Goal: Check status

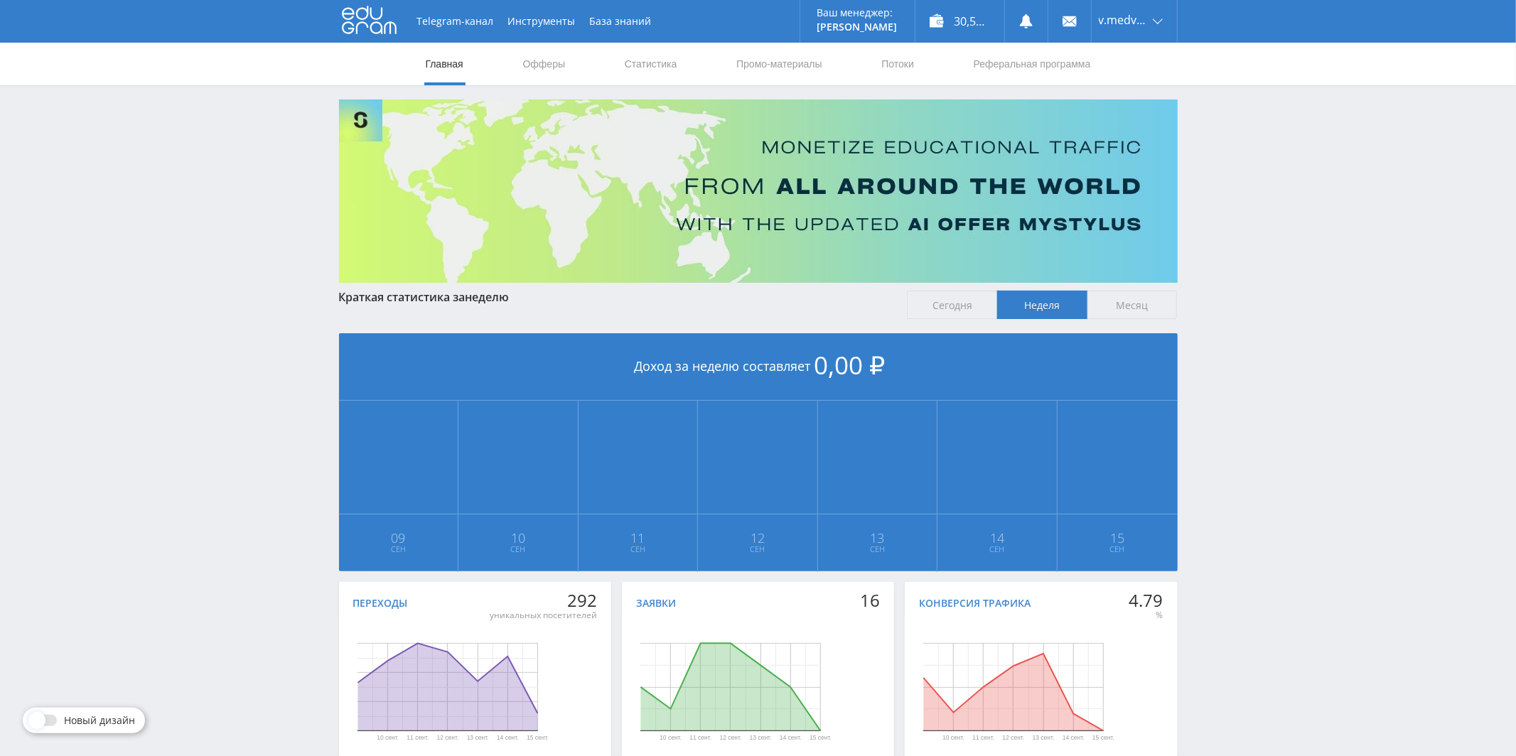
click at [1146, 303] on span "Месяц" at bounding box center [1132, 305] width 90 height 28
click at [0, 0] on input "Месяц" at bounding box center [0, 0] width 0 height 0
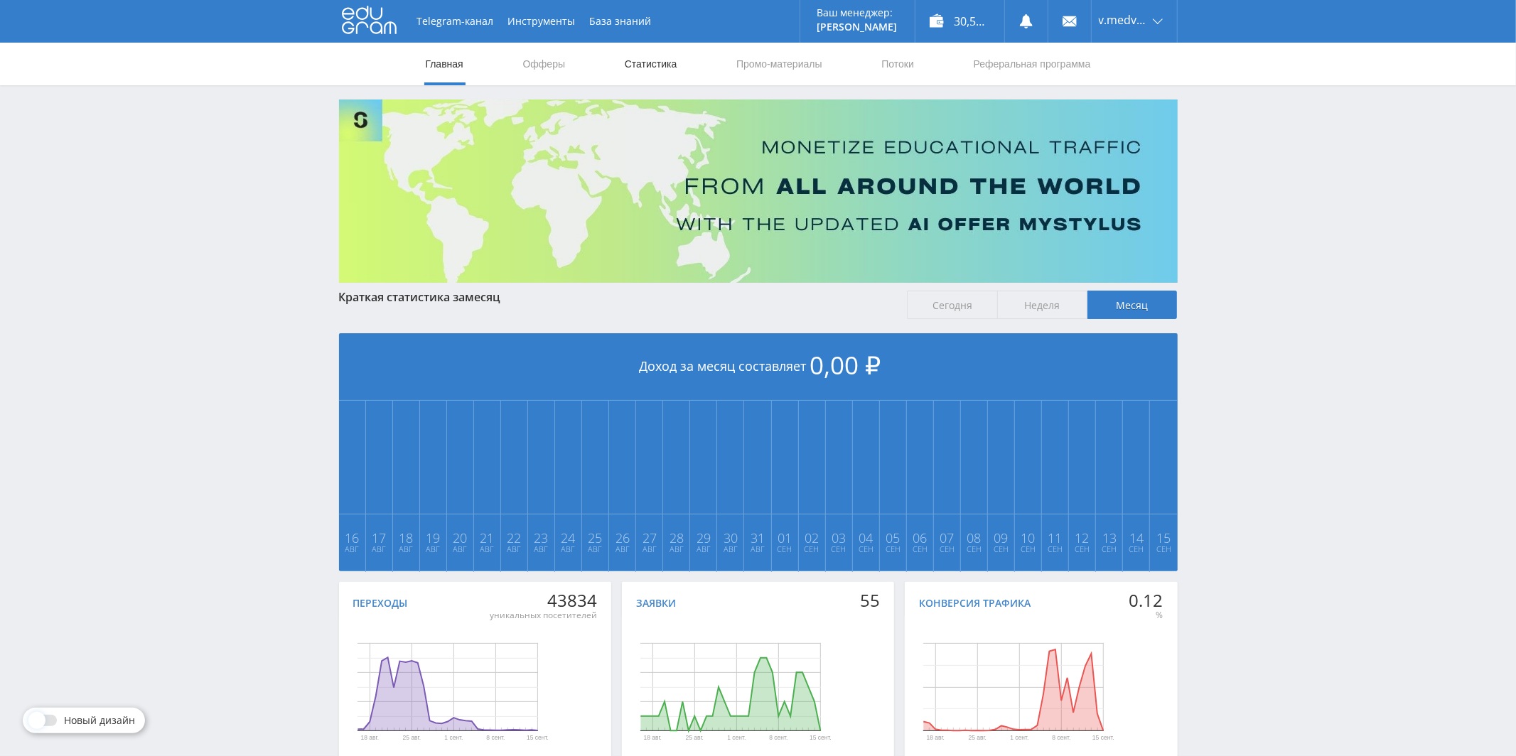
click at [668, 71] on link "Статистика" at bounding box center [650, 64] width 55 height 43
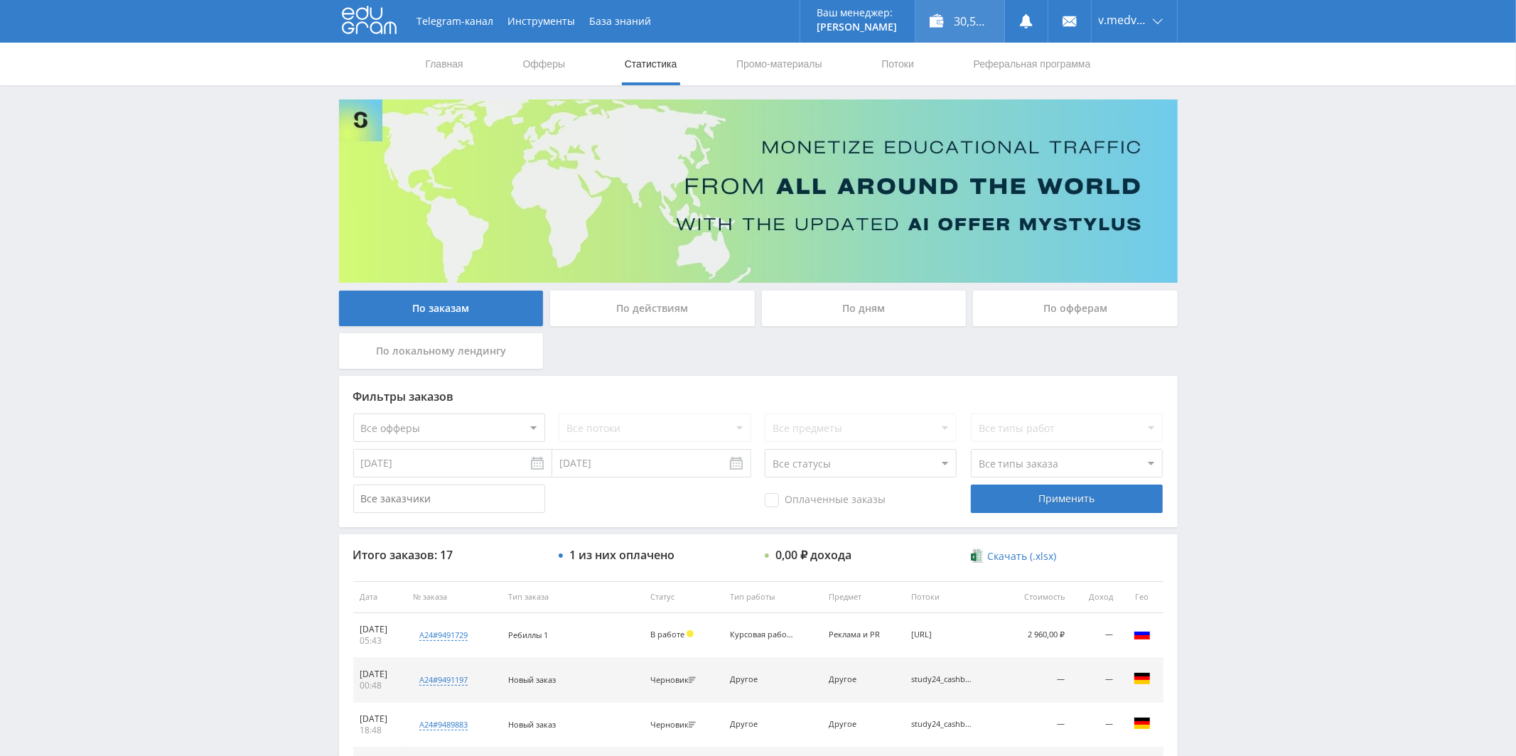
click at [971, 19] on div "30,50 ₽" at bounding box center [959, 21] width 89 height 43
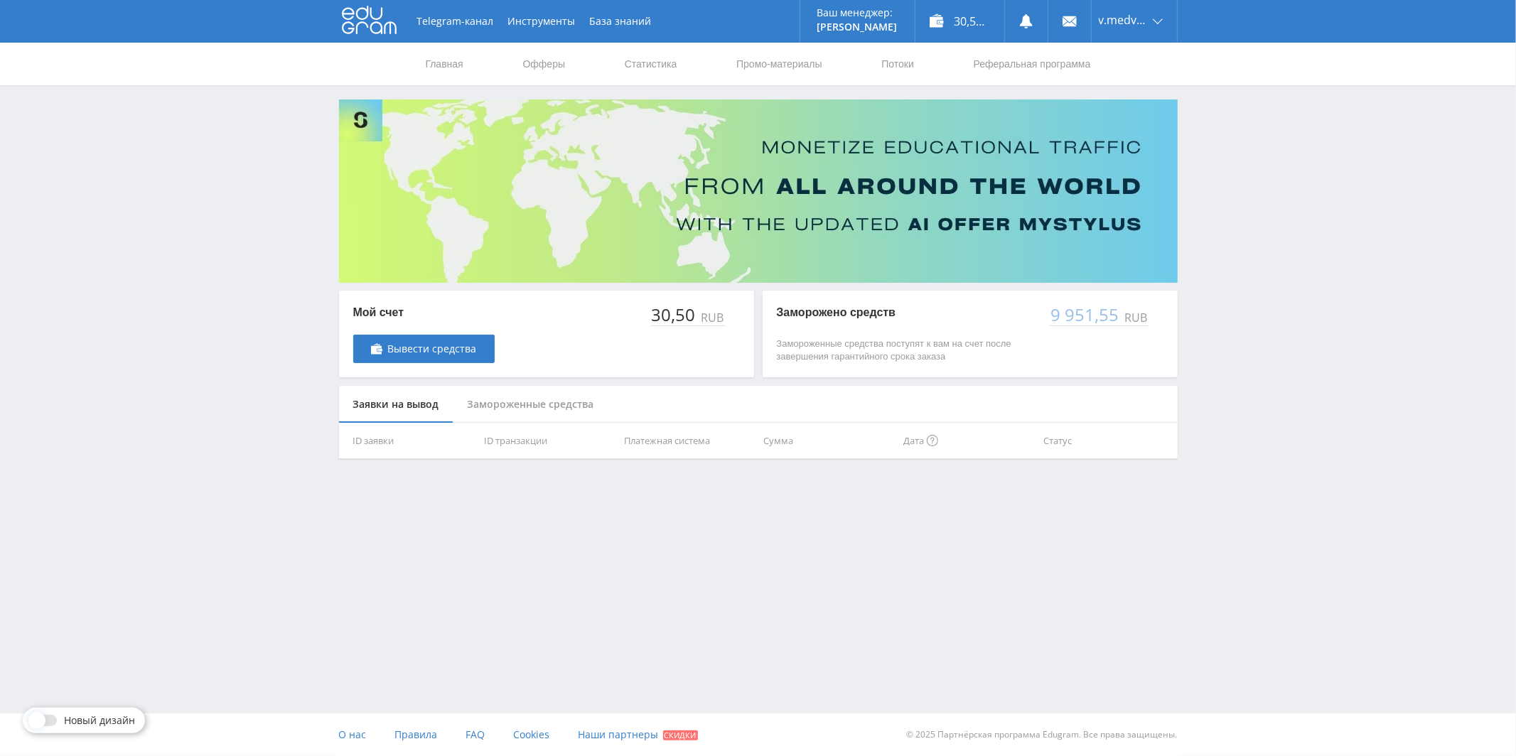
click at [519, 409] on div "Замороженные средства" at bounding box center [530, 405] width 155 height 38
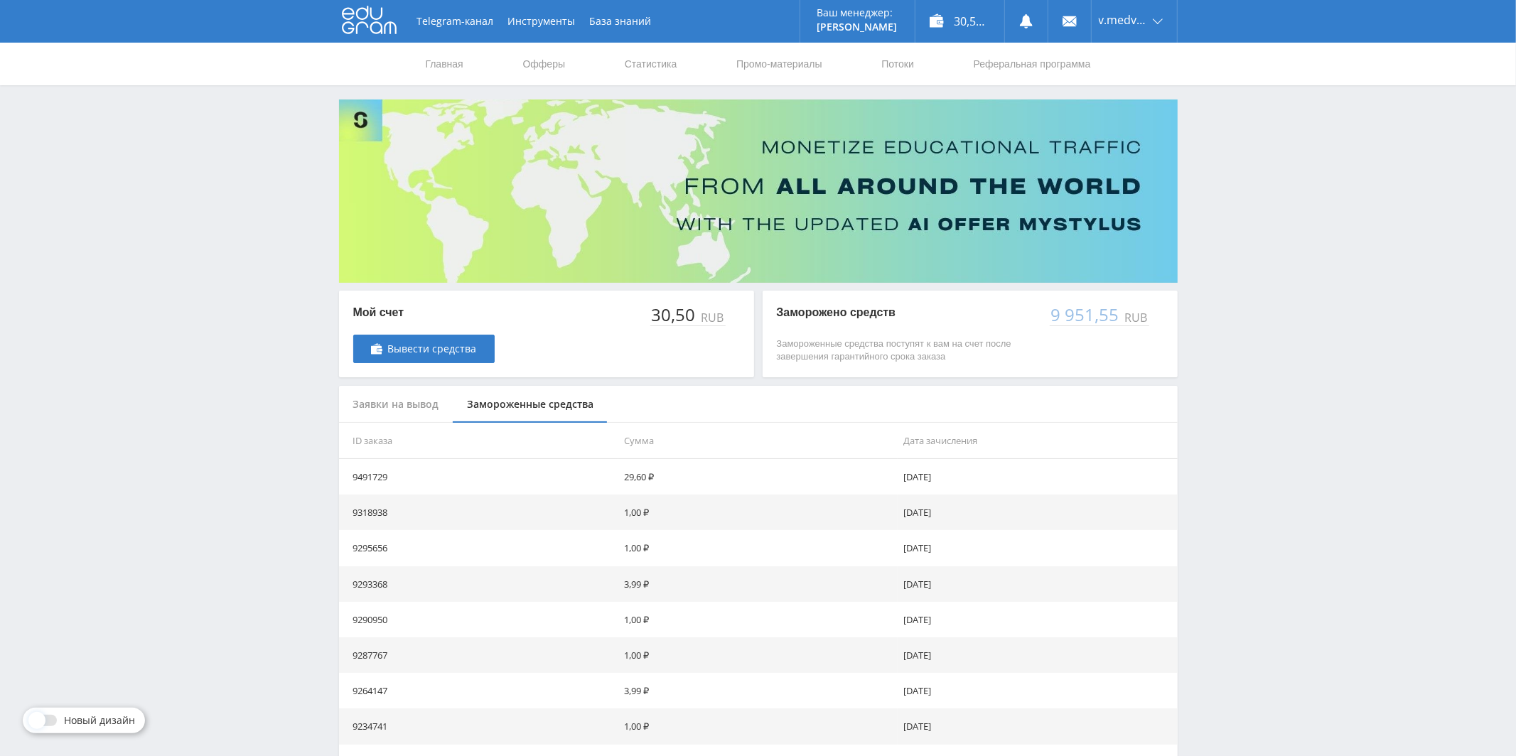
click at [422, 410] on div "Заявки на вывод" at bounding box center [396, 405] width 114 height 38
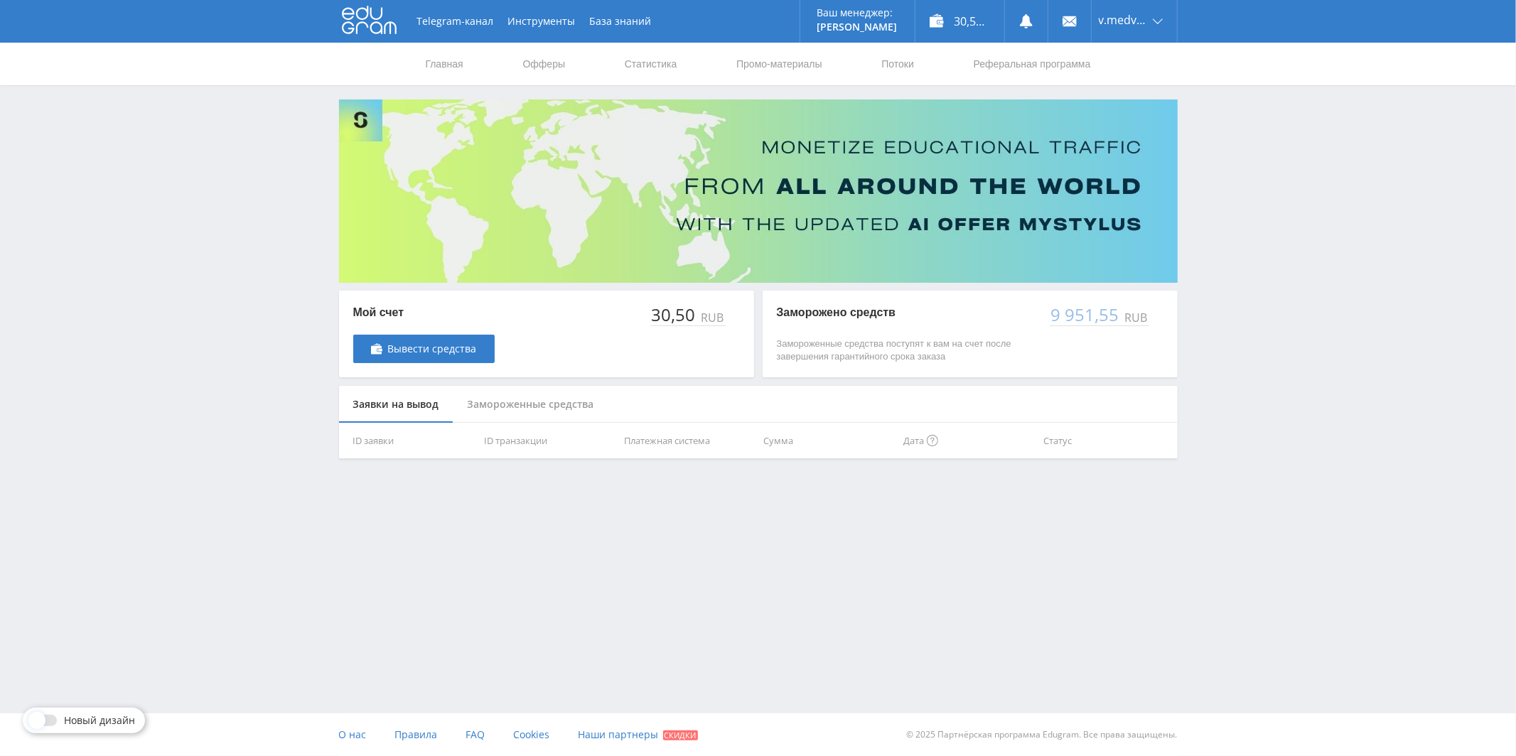
click at [508, 407] on div "Замороженные средства" at bounding box center [530, 405] width 155 height 38
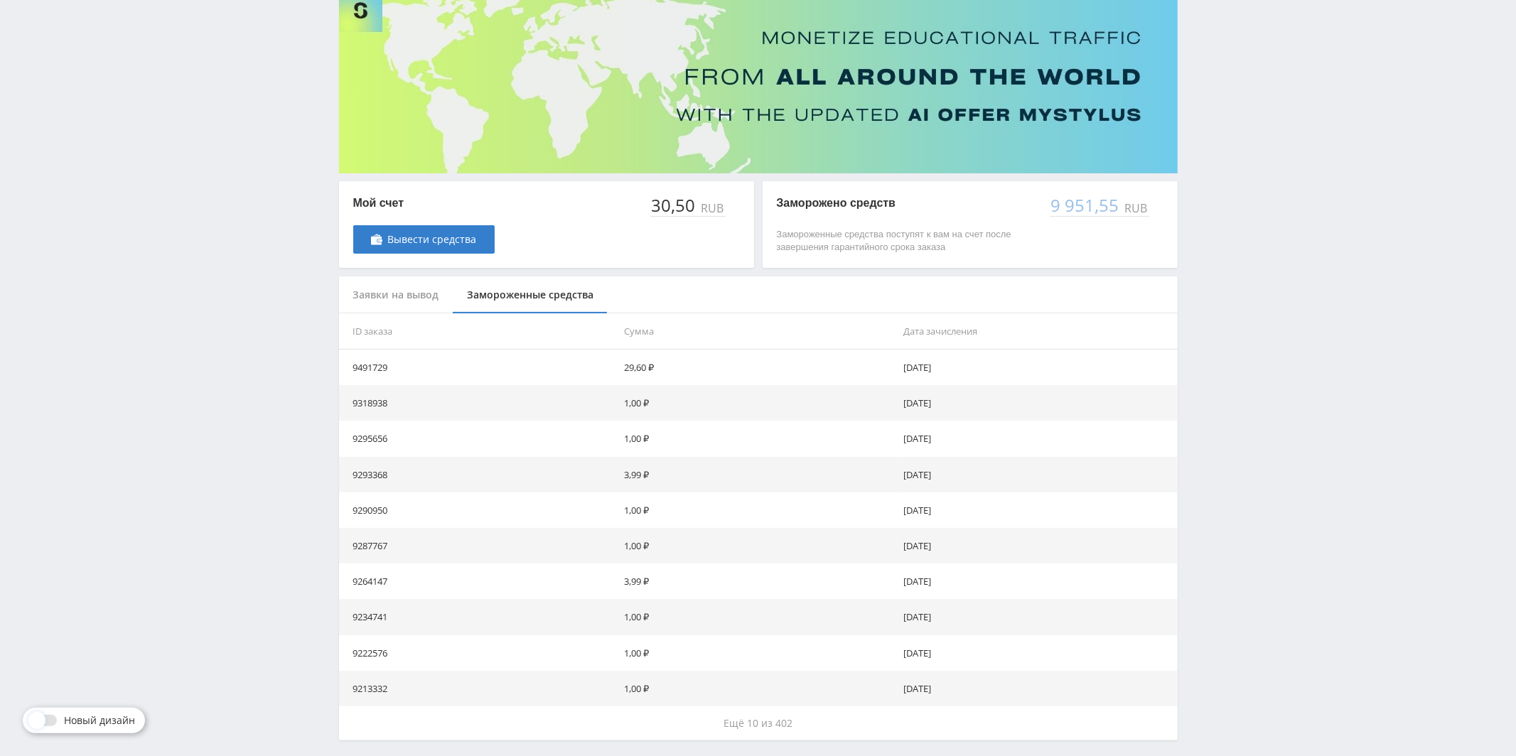
scroll to position [165, 0]
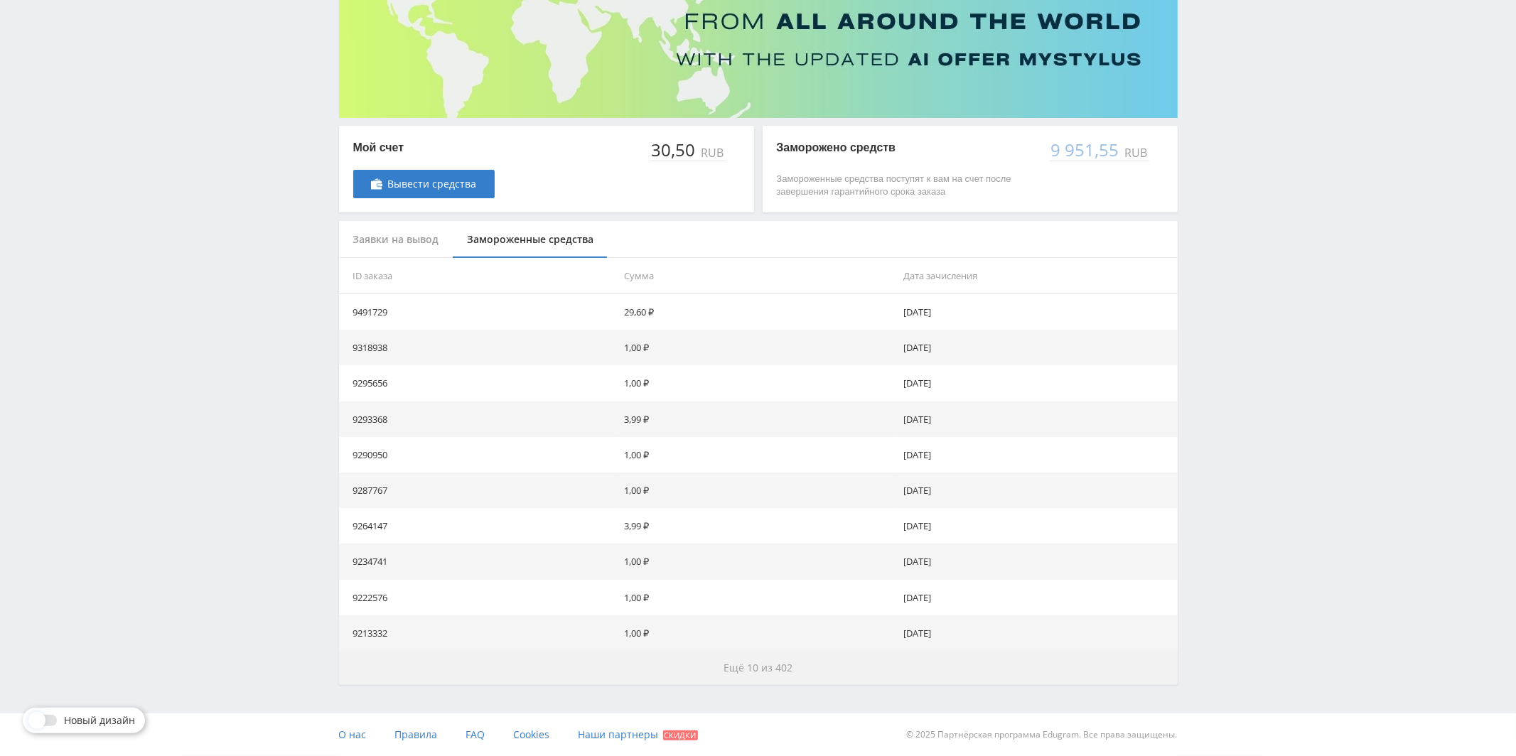
click at [772, 667] on span "Ещё 10 из 402" at bounding box center [757, 668] width 69 height 14
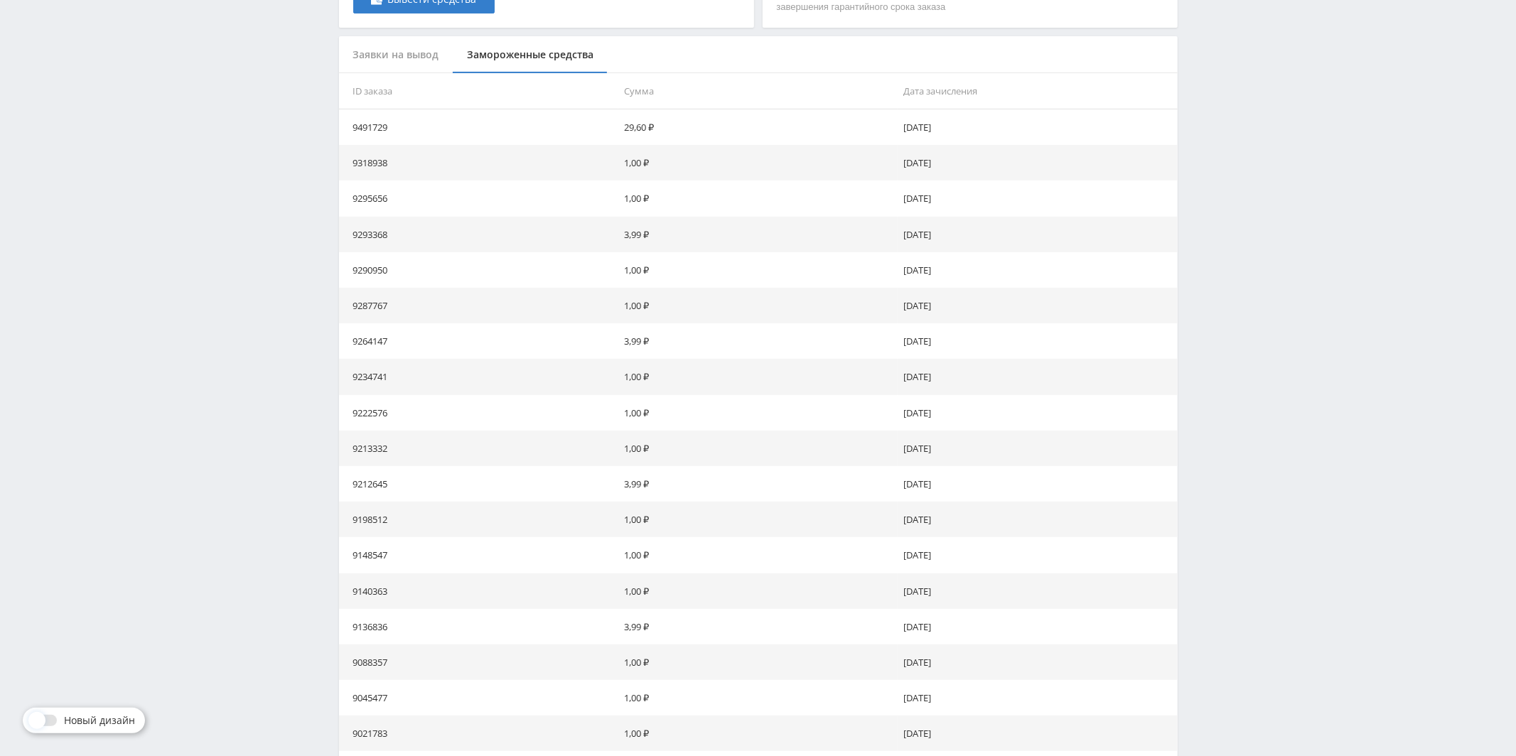
scroll to position [522, 0]
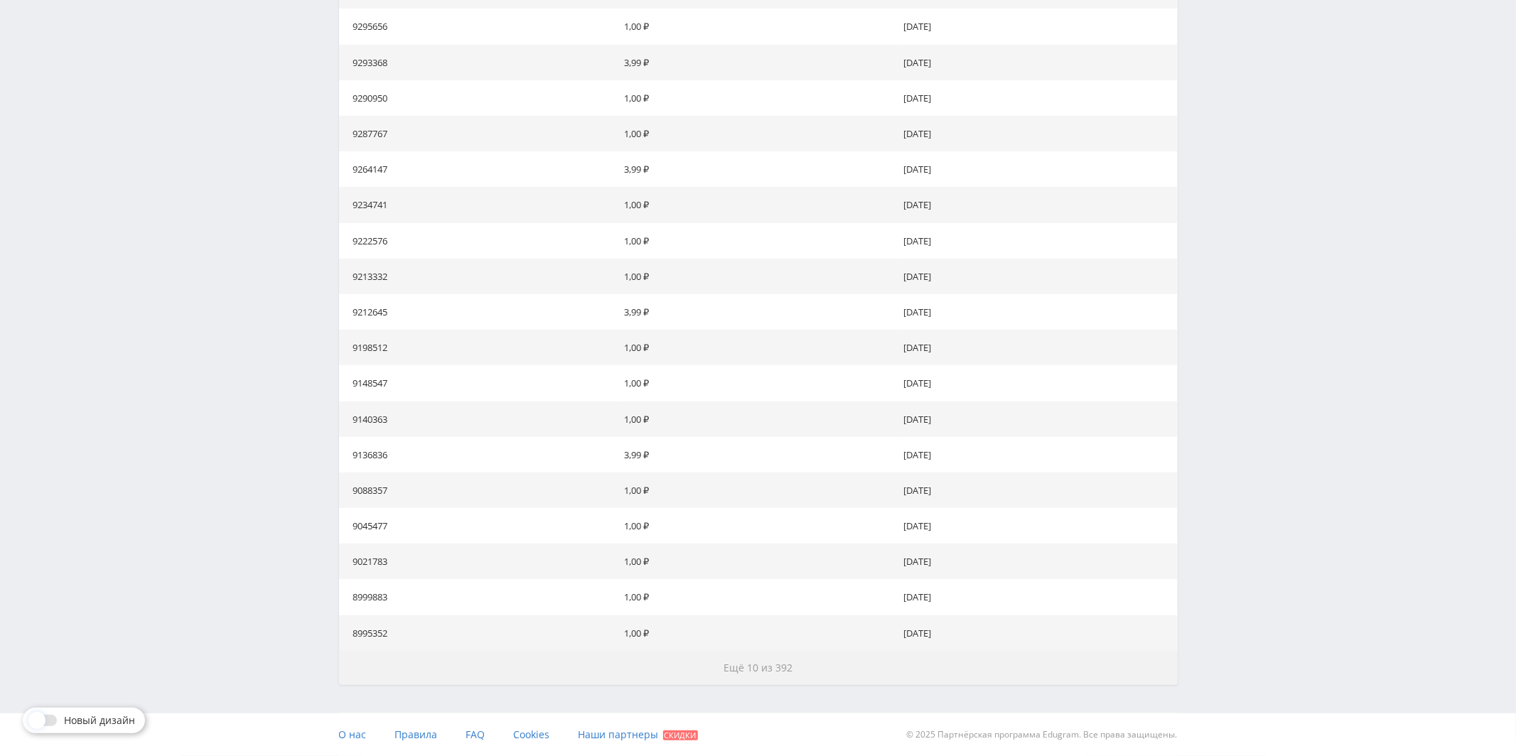
click at [747, 668] on span "Ещё 10 из 392" at bounding box center [757, 668] width 69 height 14
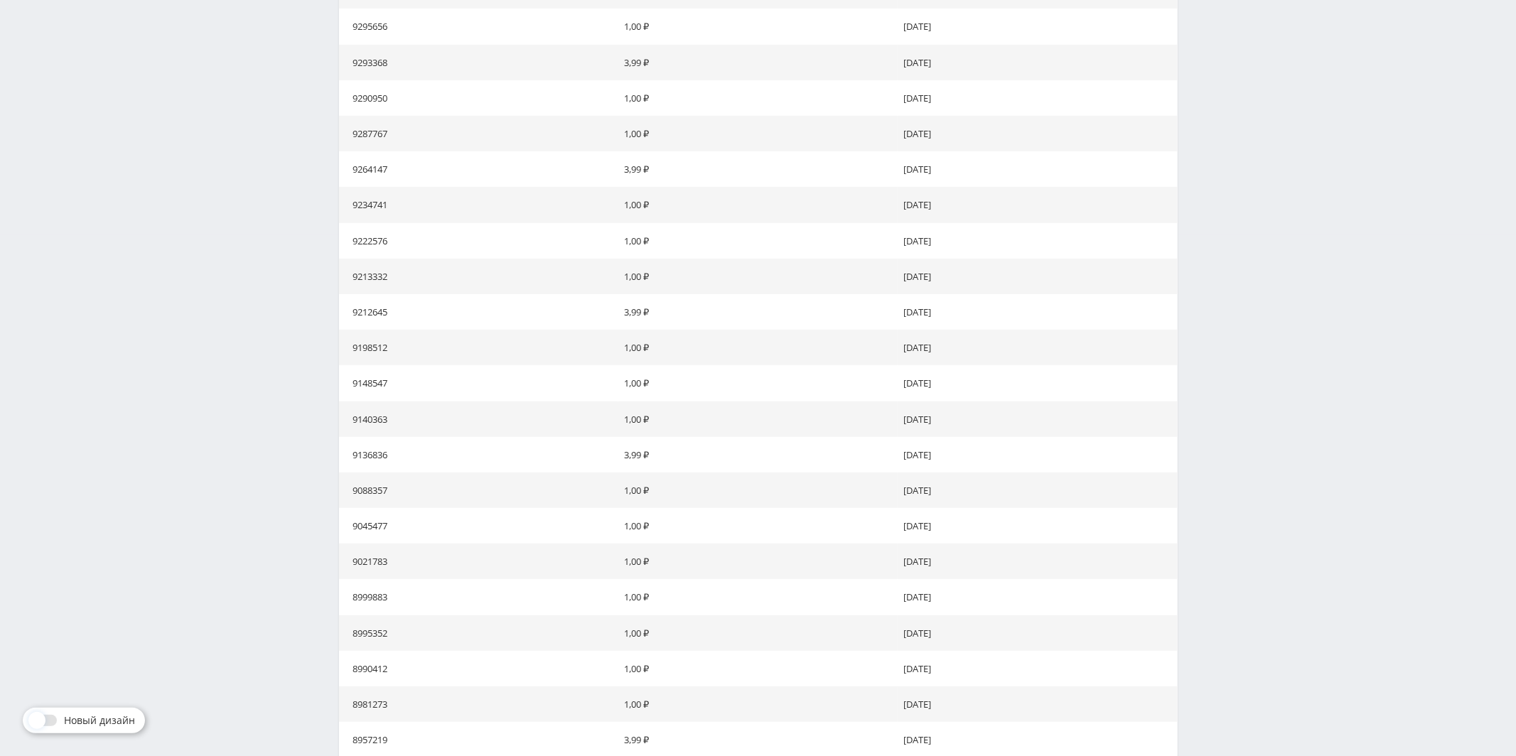
scroll to position [878, 0]
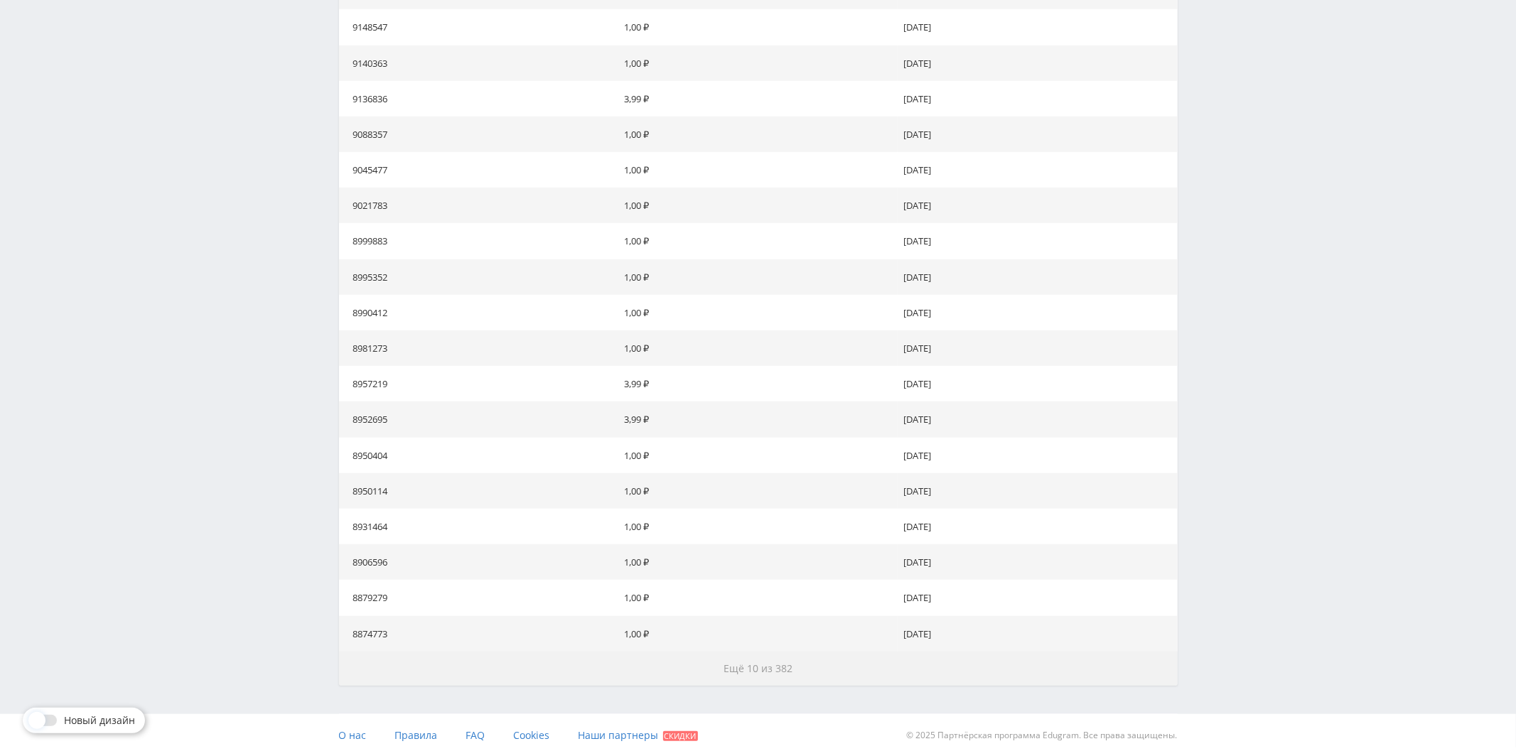
click at [747, 668] on span "Ещё 10 из 382" at bounding box center [757, 669] width 69 height 14
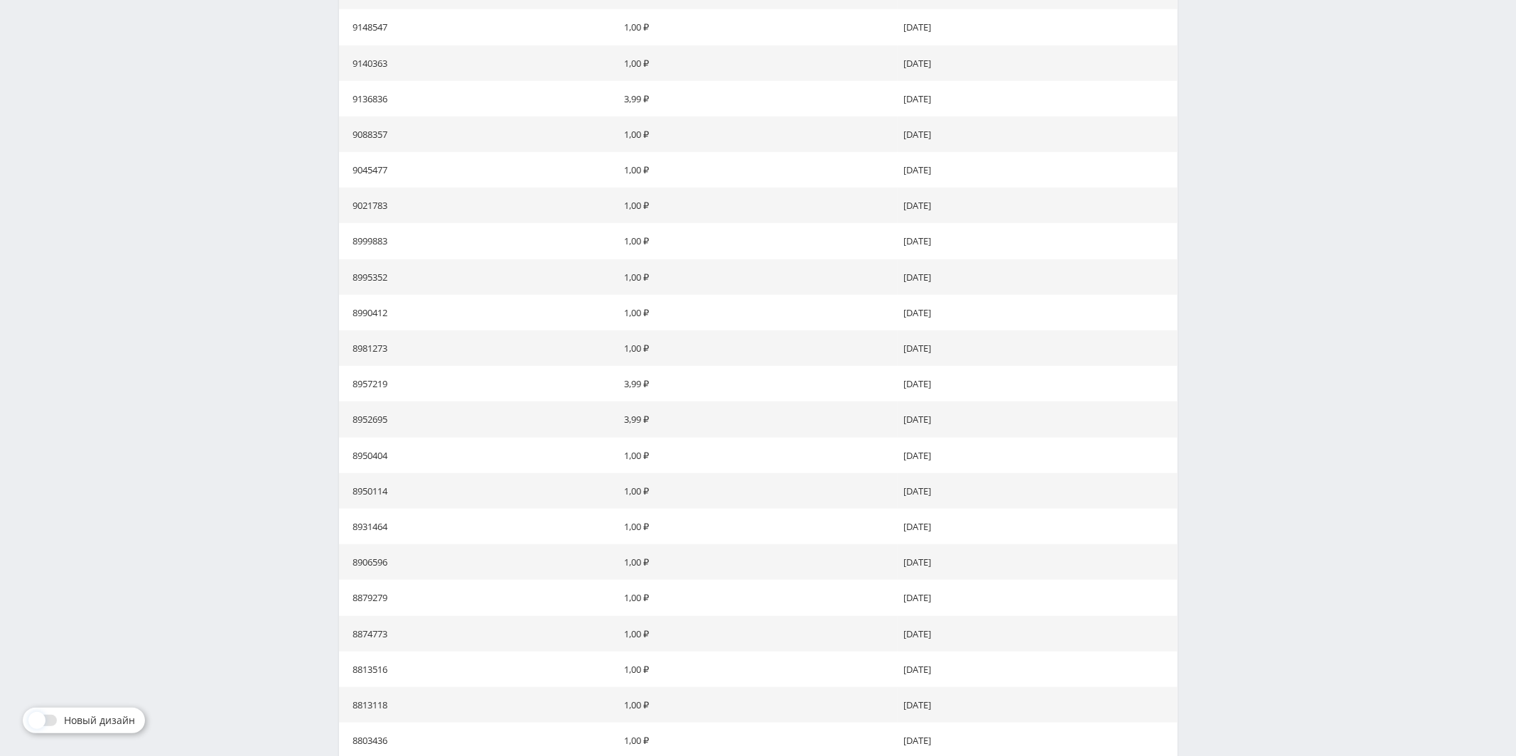
scroll to position [1234, 0]
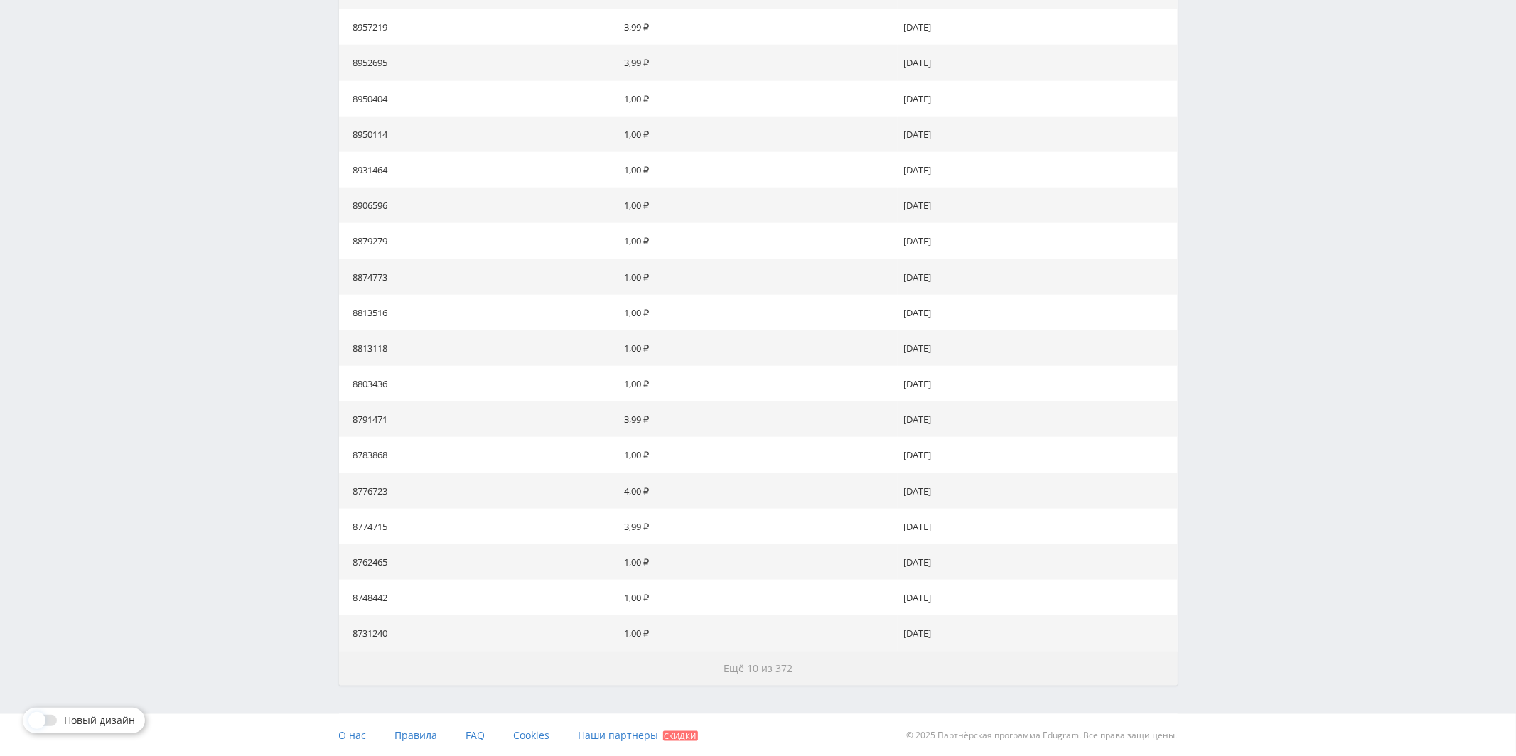
click at [747, 668] on span "Ещё 10 из 372" at bounding box center [757, 669] width 69 height 14
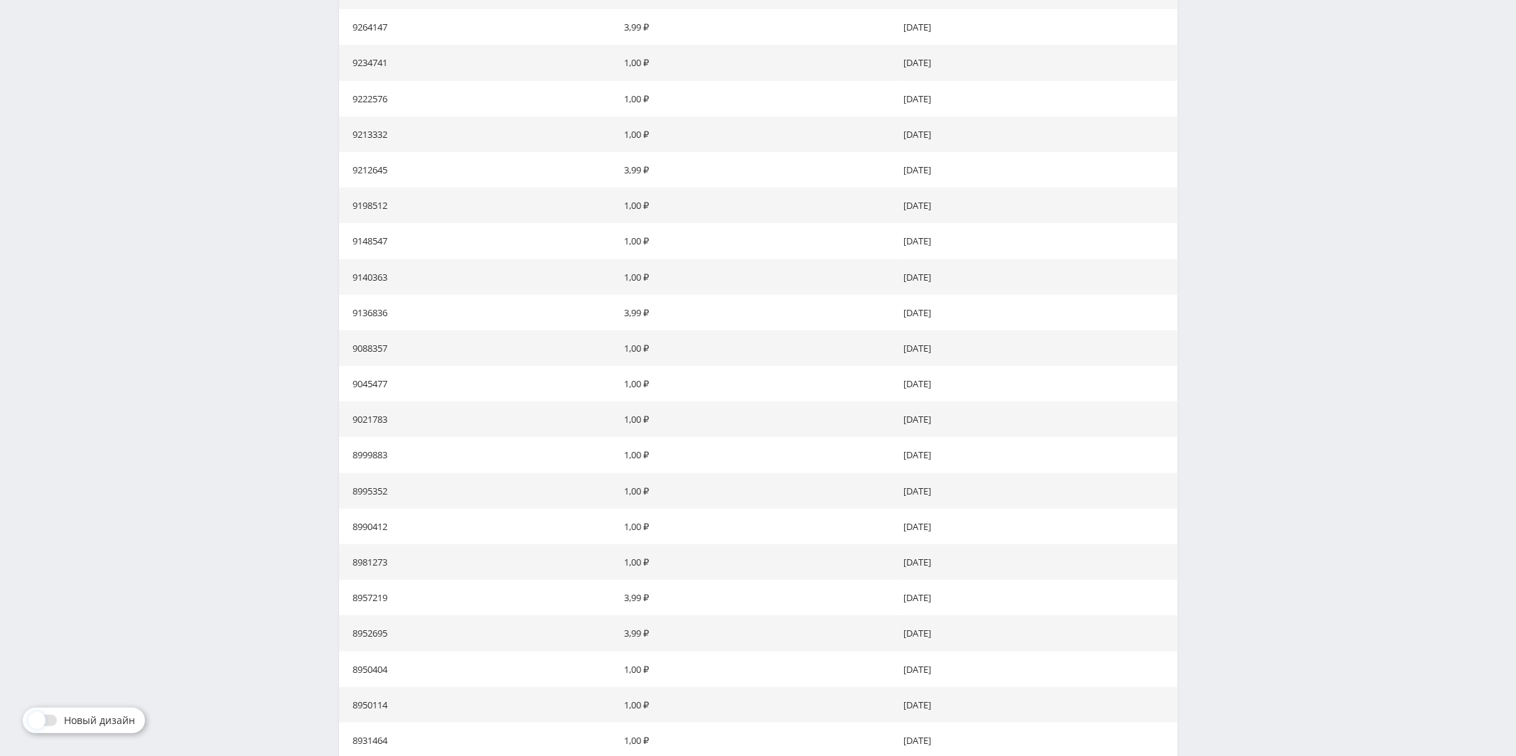
scroll to position [0, 0]
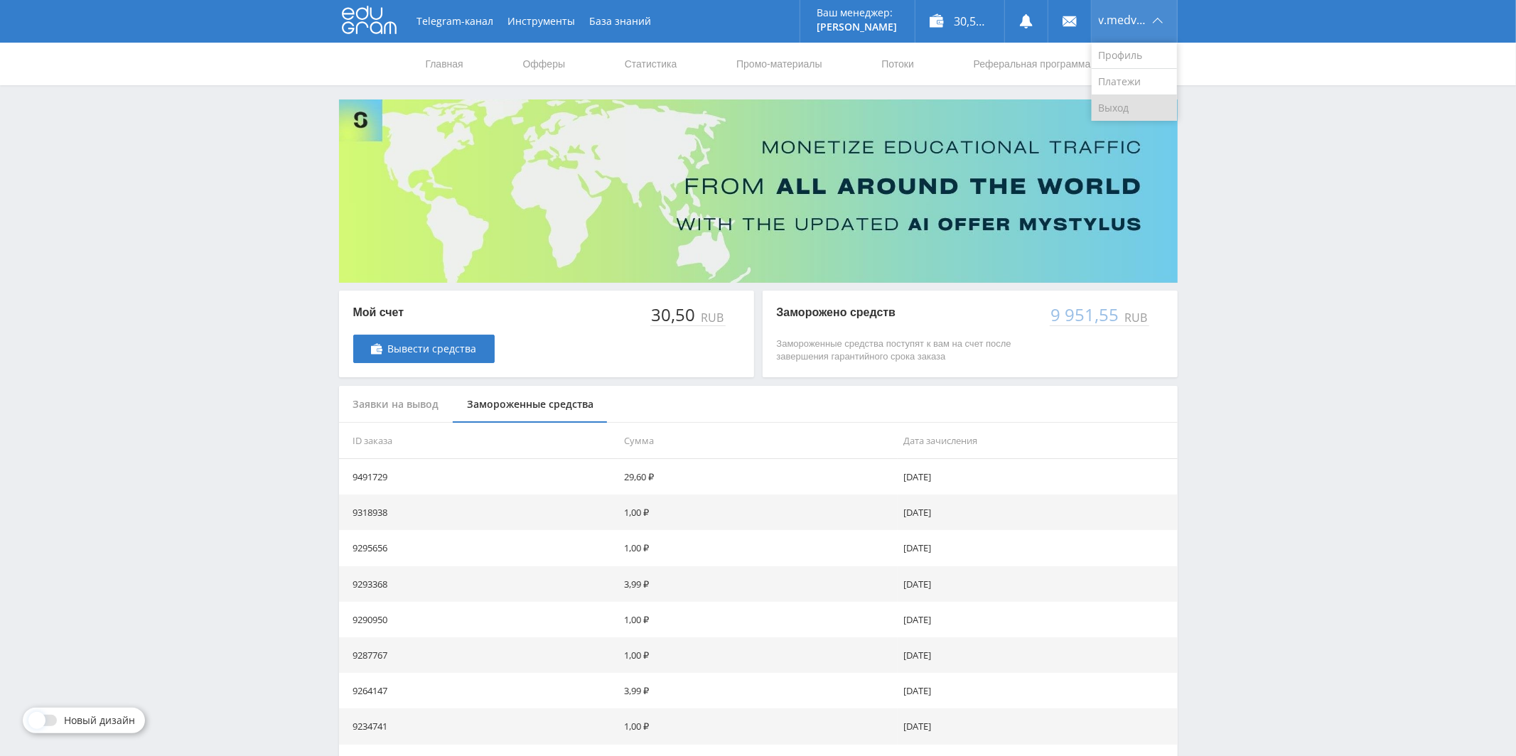
click at [1123, 112] on link "Выход" at bounding box center [1133, 108] width 85 height 26
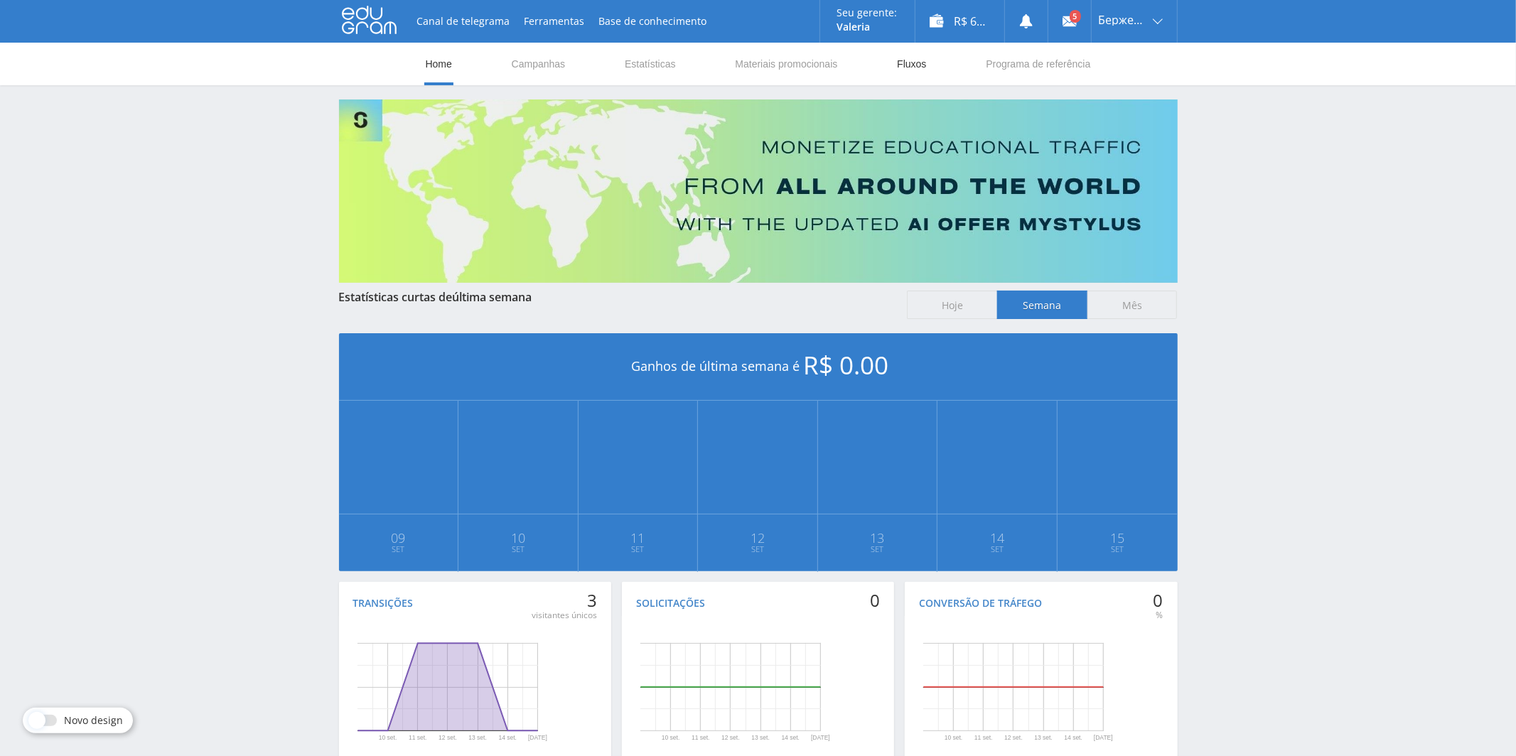
click at [910, 58] on link "Fluxos" at bounding box center [911, 64] width 32 height 43
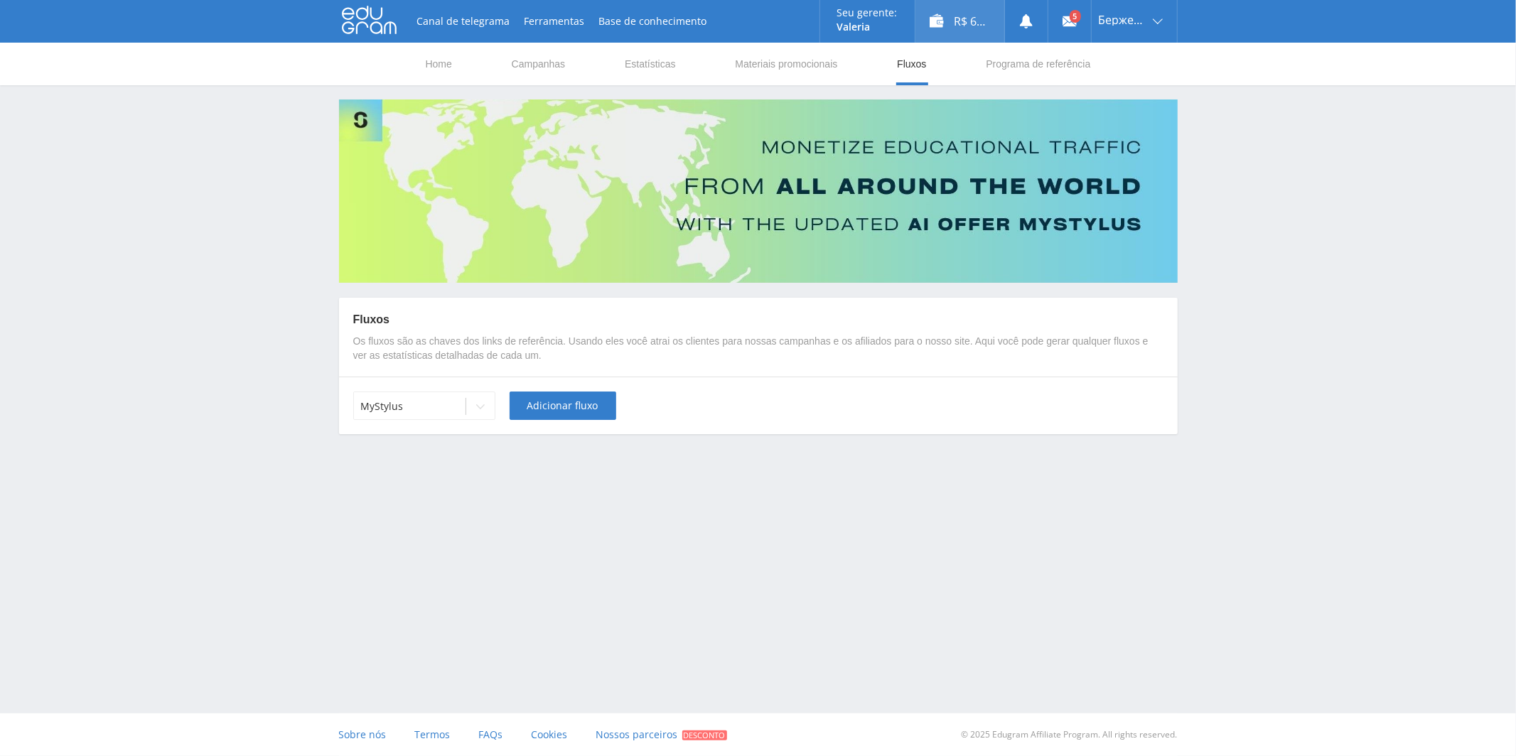
click at [954, 31] on div "R$ 6,286.31" at bounding box center [959, 21] width 89 height 43
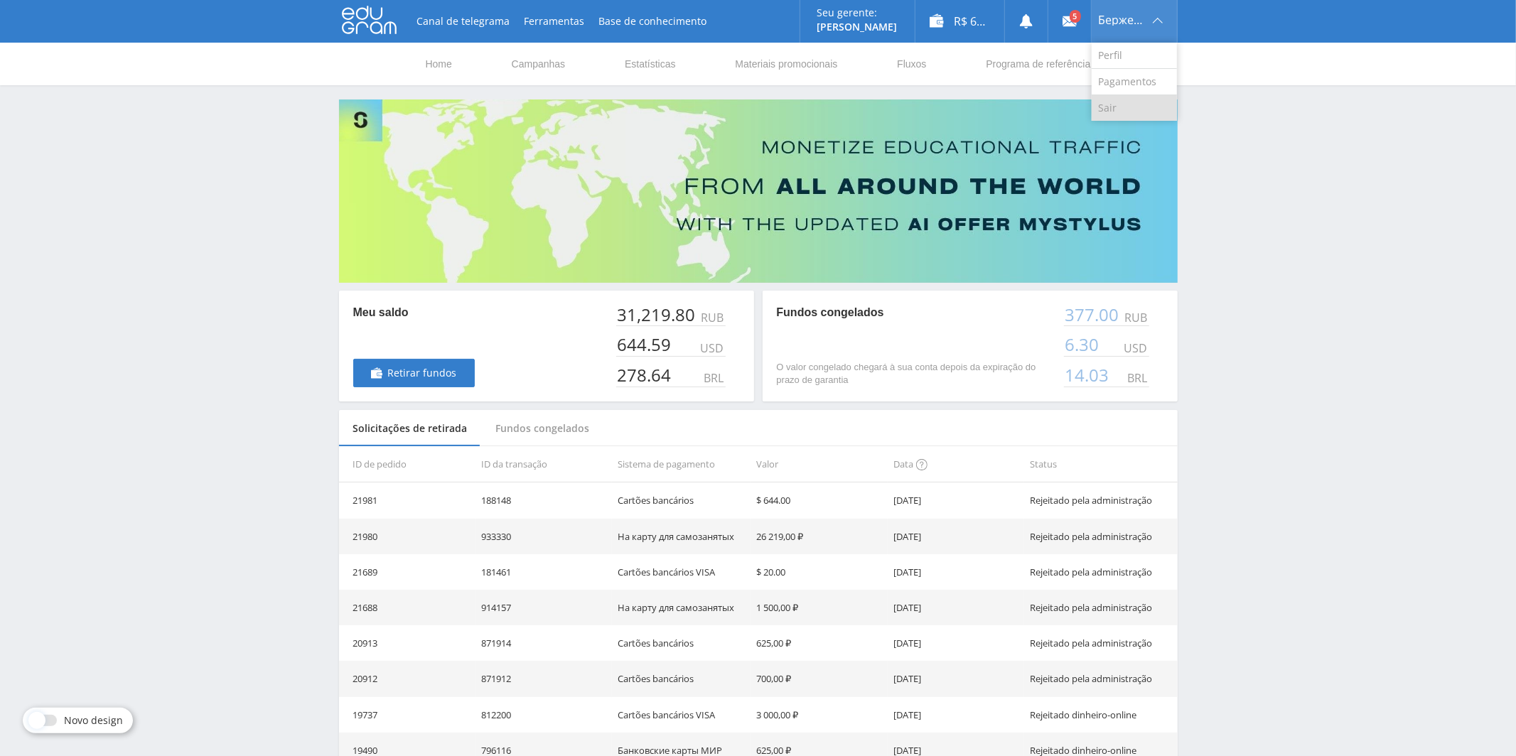
click at [1133, 111] on link "Sair" at bounding box center [1133, 108] width 85 height 26
